Goal: Navigation & Orientation: Find specific page/section

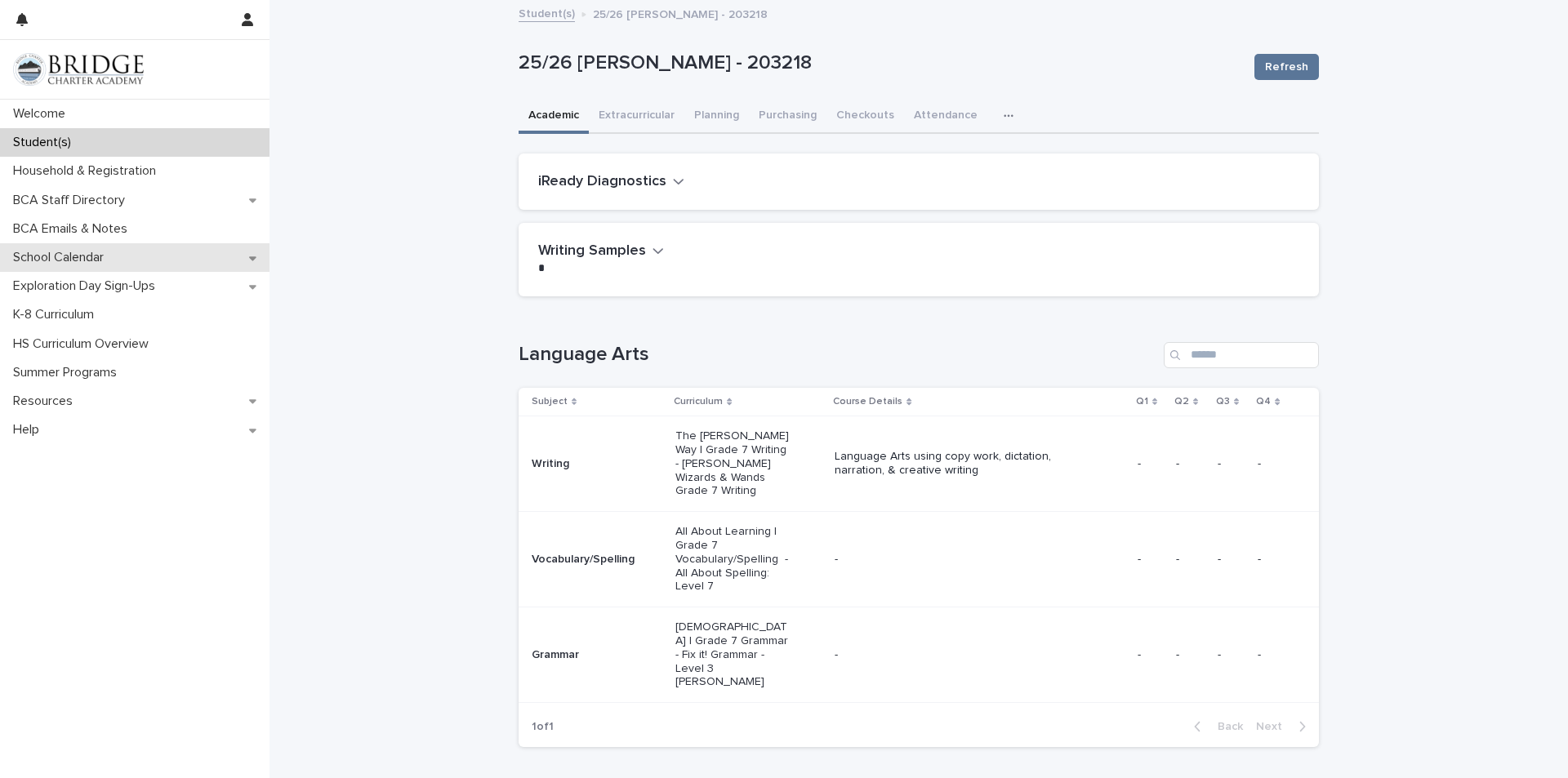
click at [92, 261] on p "School Calendar" at bounding box center [61, 257] width 110 height 16
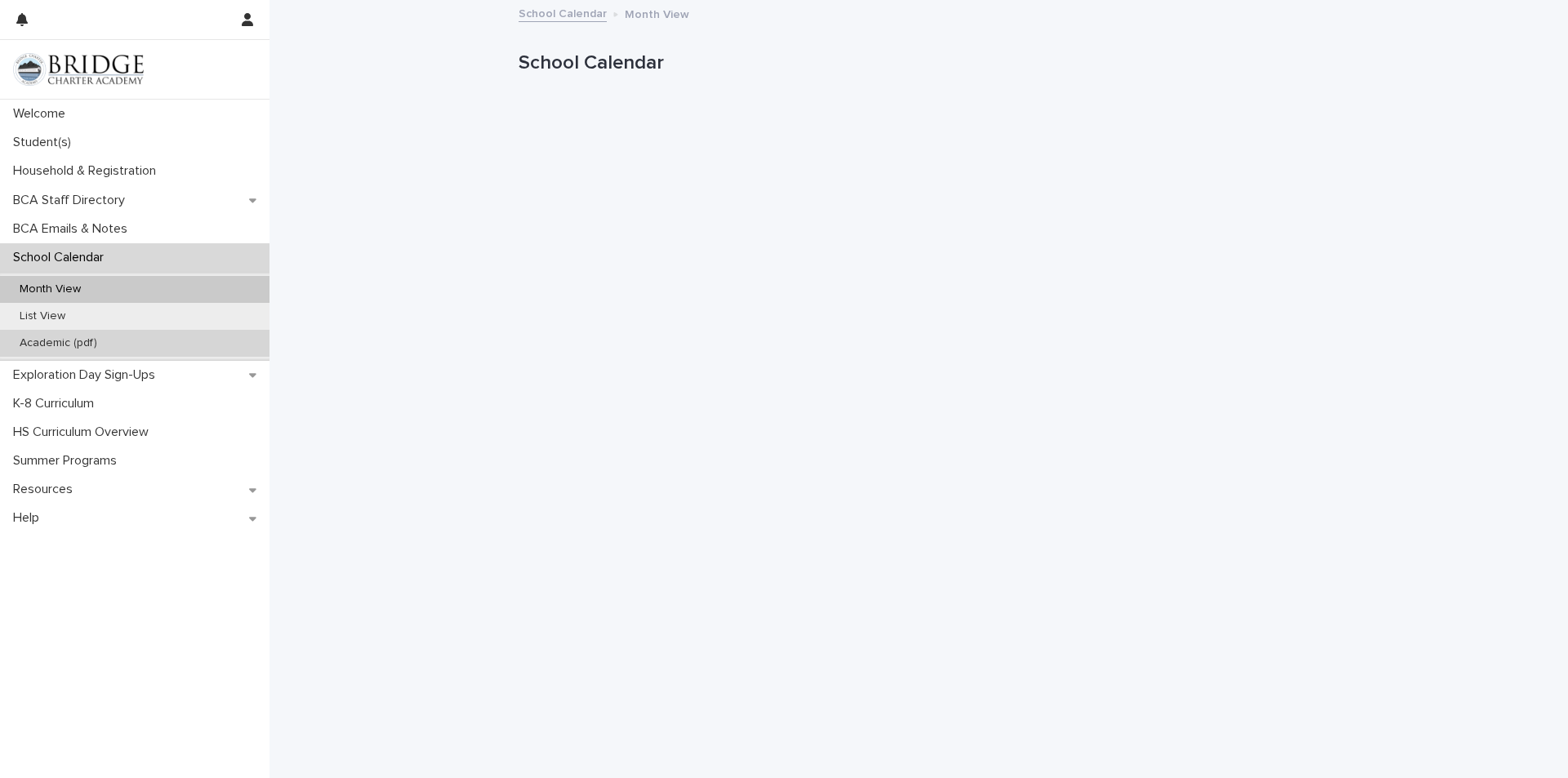
click at [103, 343] on p "Academic (pdf)" at bounding box center [58, 343] width 104 height 14
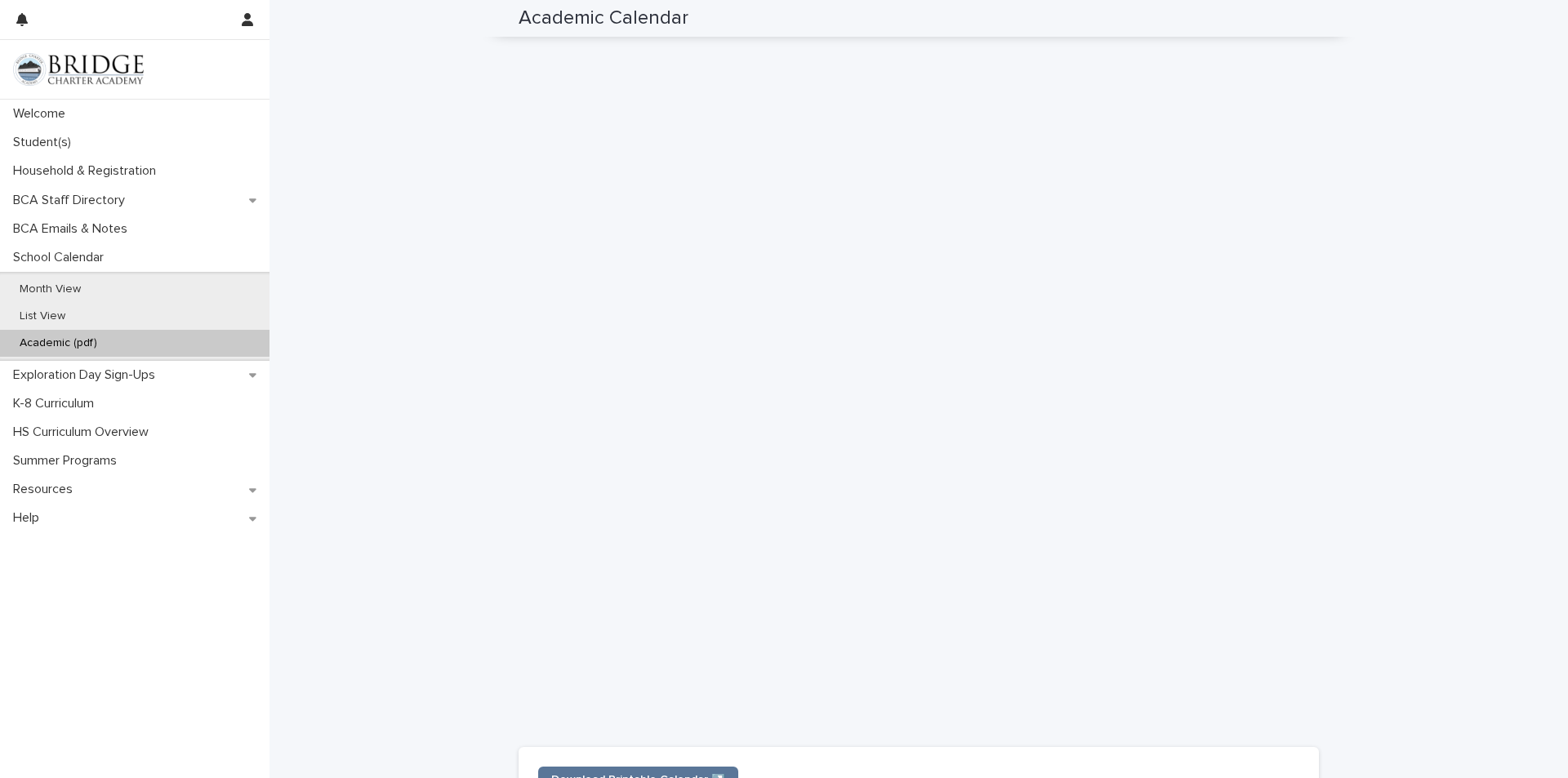
scroll to position [82, 0]
click at [36, 316] on p "List View" at bounding box center [42, 316] width 71 height 14
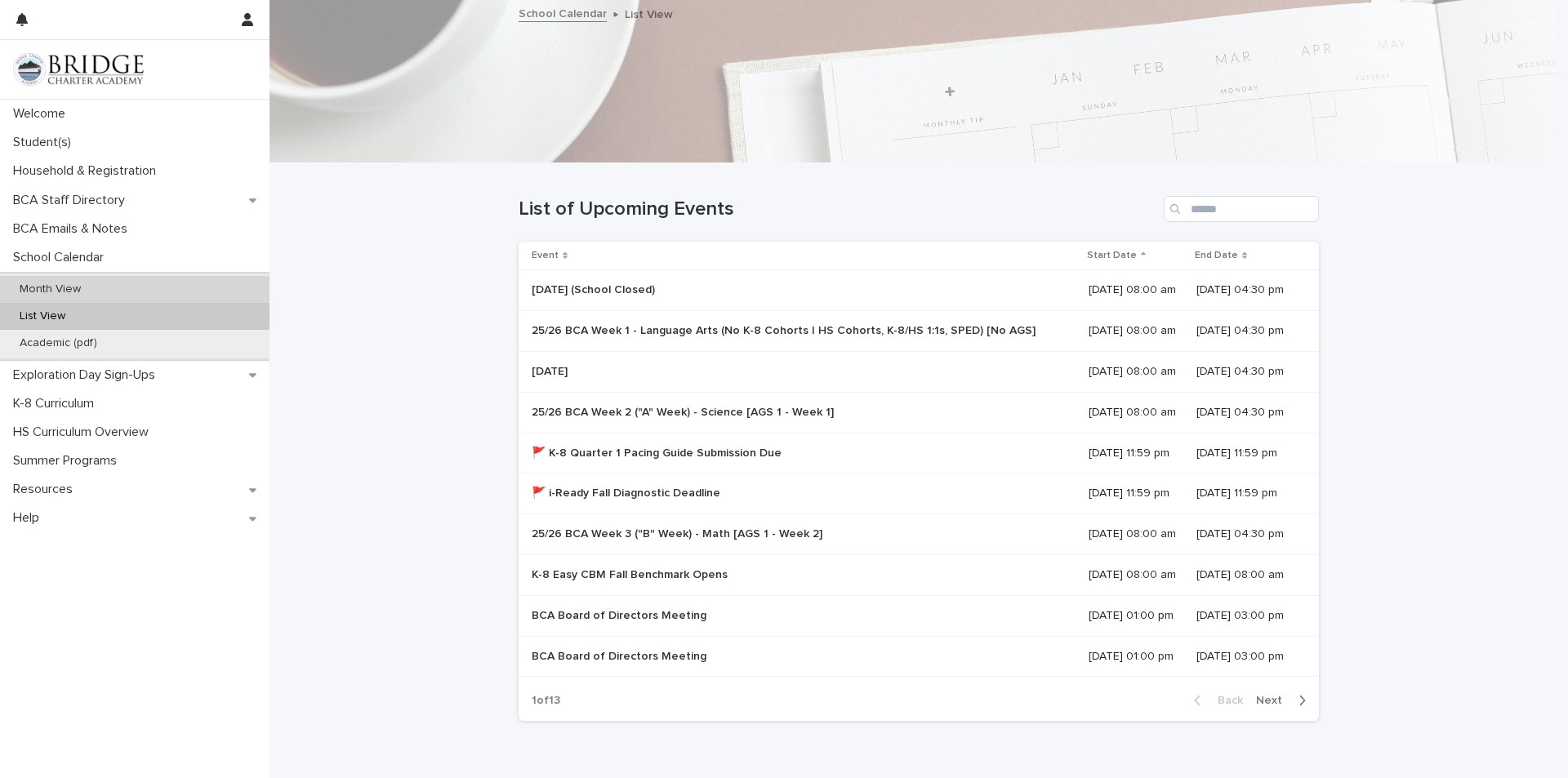
click at [95, 295] on div "Month View" at bounding box center [135, 289] width 269 height 27
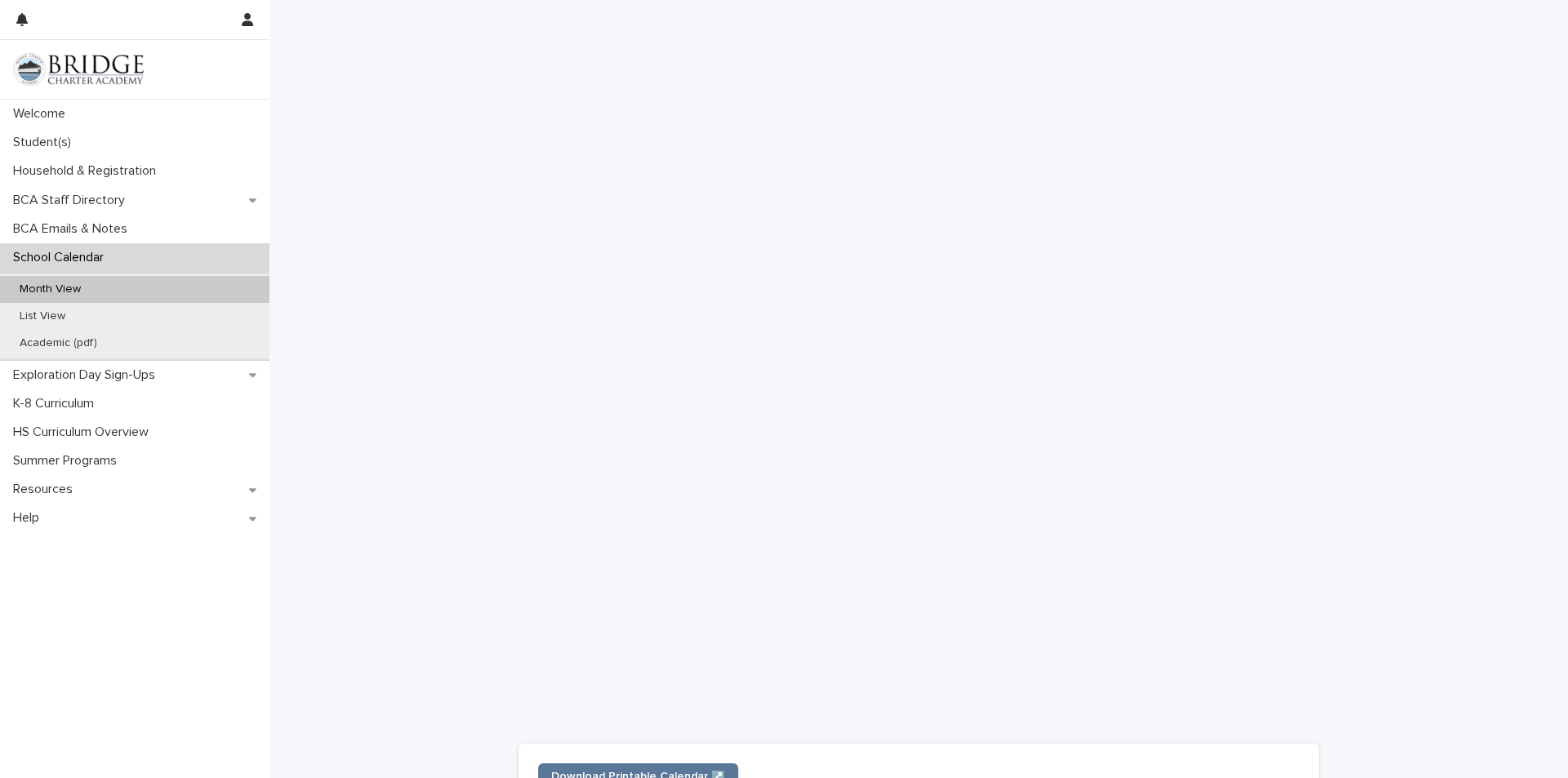
scroll to position [163, 0]
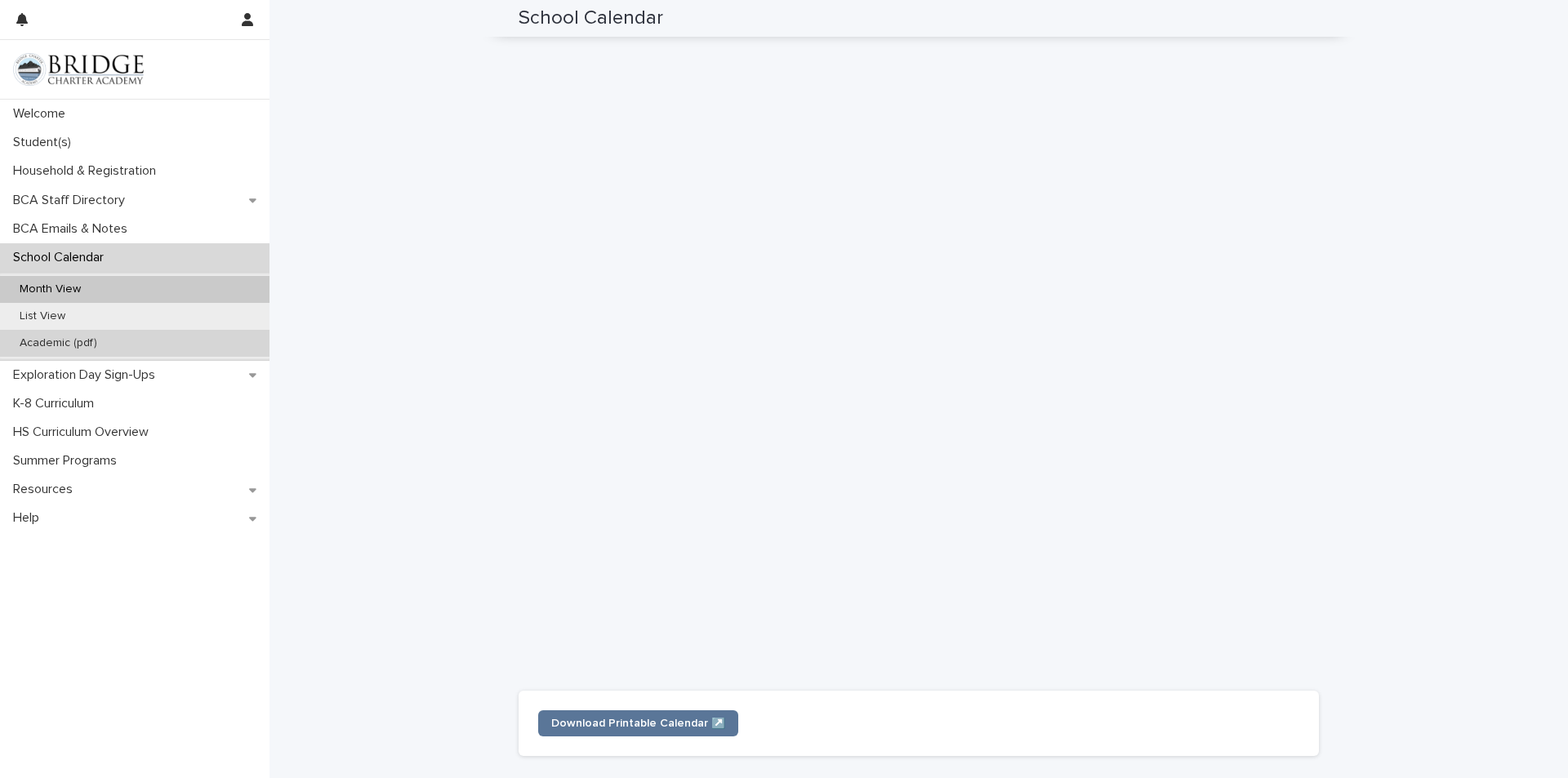
click at [72, 345] on p "Academic (pdf)" at bounding box center [58, 343] width 104 height 14
